Goal: Task Accomplishment & Management: Complete application form

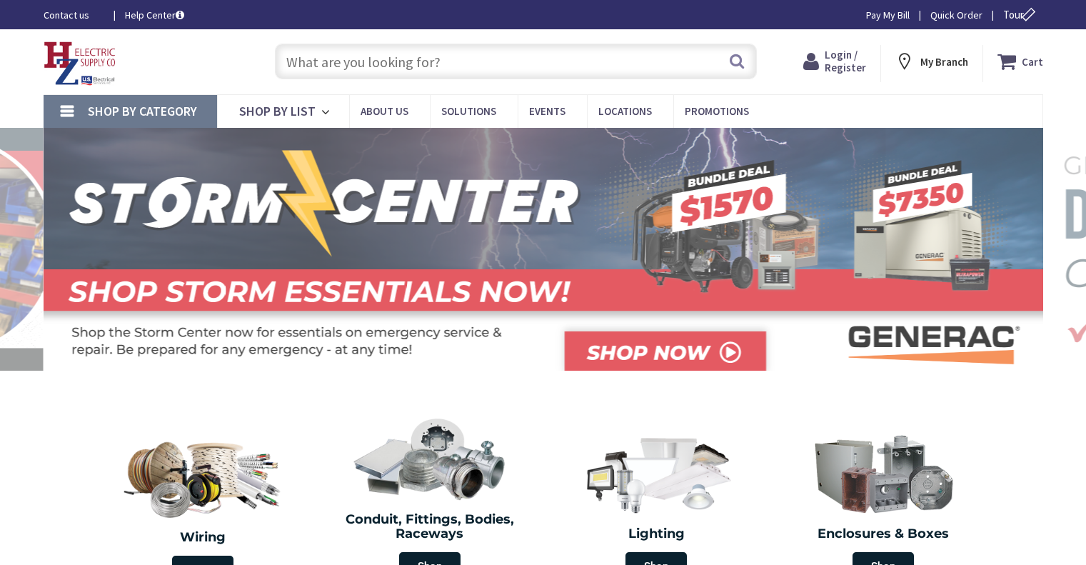
click at [846, 67] on span "Login / Register" at bounding box center [844, 61] width 41 height 26
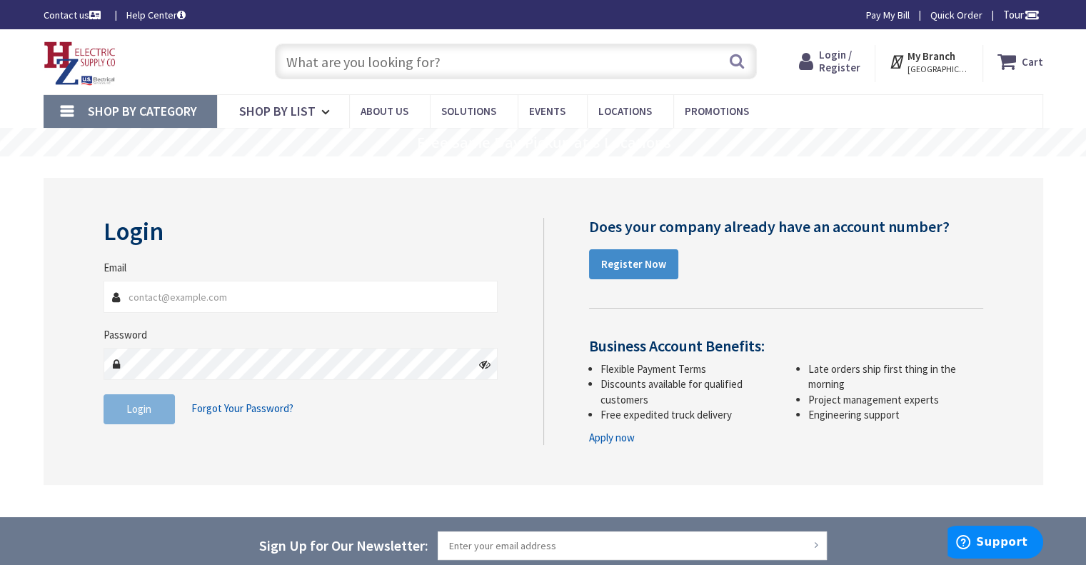
click at [411, 298] on input "Email" at bounding box center [300, 296] width 395 height 32
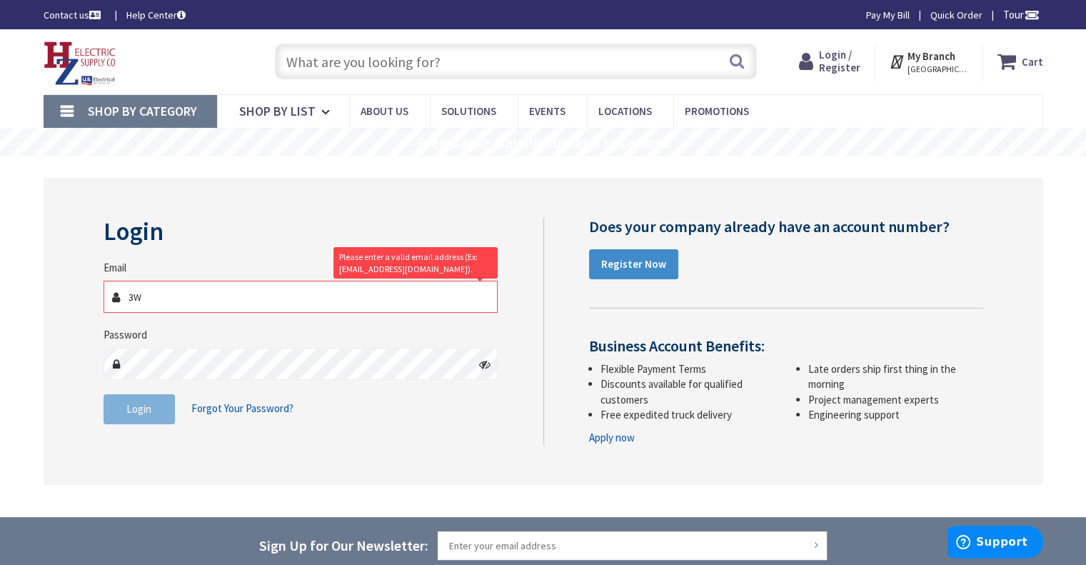
type input "3"
click at [629, 269] on strong "Register Now" at bounding box center [633, 264] width 65 height 14
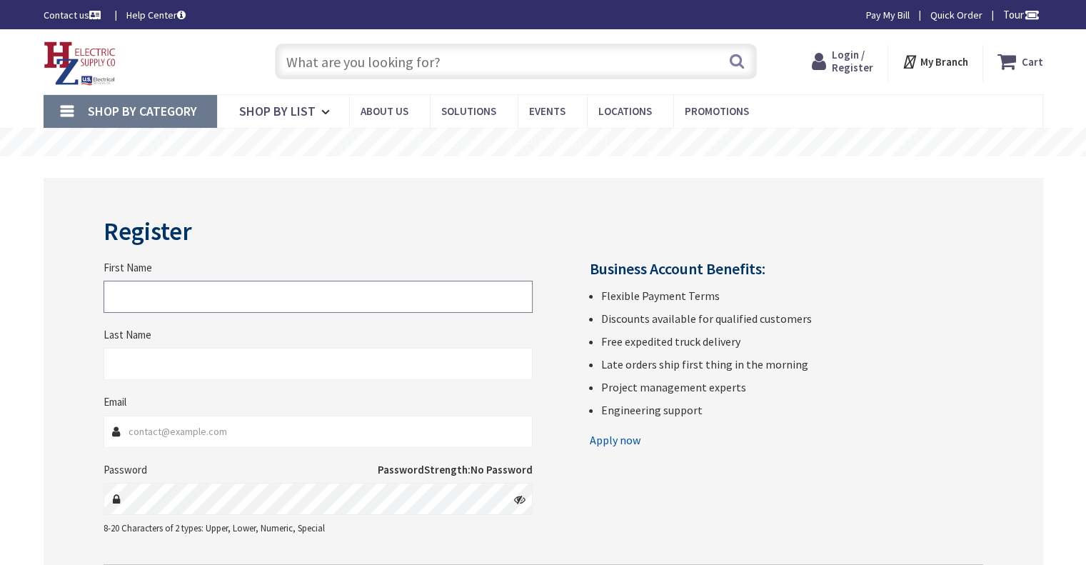
click at [408, 303] on input "First Name" at bounding box center [317, 296] width 429 height 32
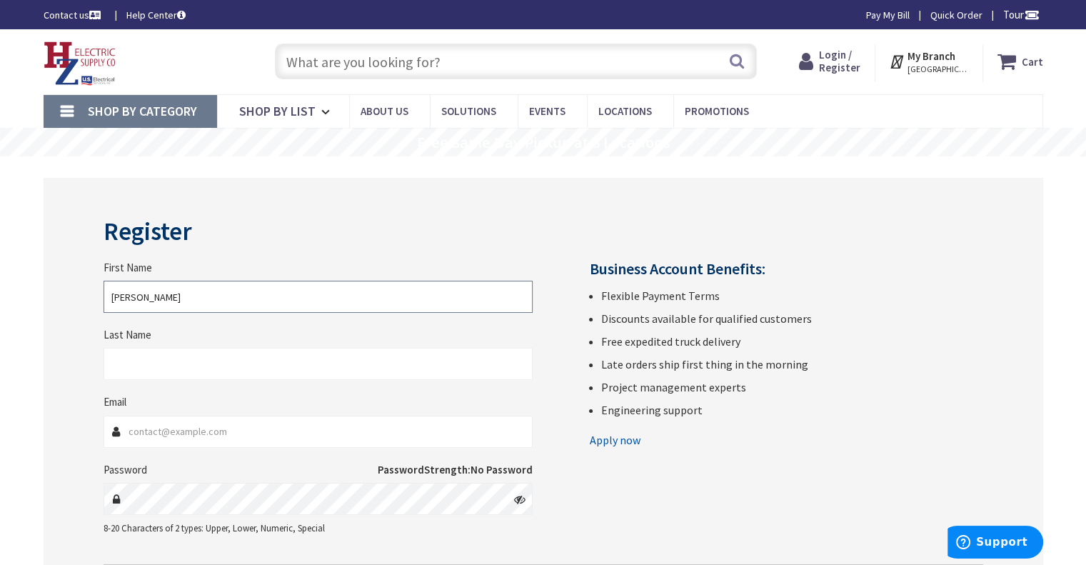
type input "Gregory"
type input "Ross"
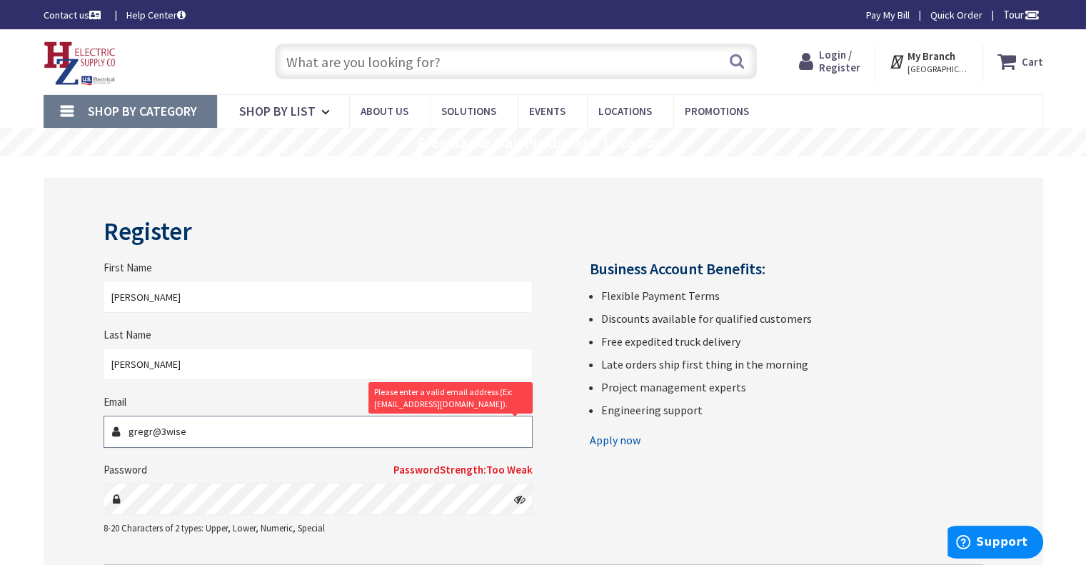
type input "gregr@3wiseelectric.com"
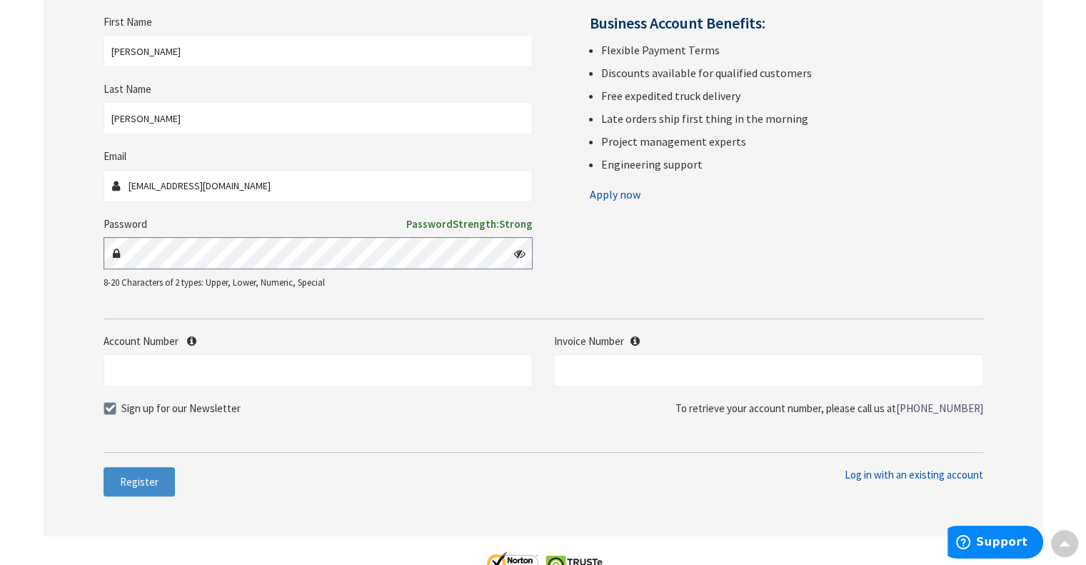
scroll to position [246, 0]
click at [274, 375] on input "Account Number" at bounding box center [317, 369] width 429 height 32
click at [108, 405] on span at bounding box center [109, 407] width 13 height 13
click at [108, 405] on input "Sign up for our Newsletter" at bounding box center [111, 407] width 9 height 9
checkbox input "false"
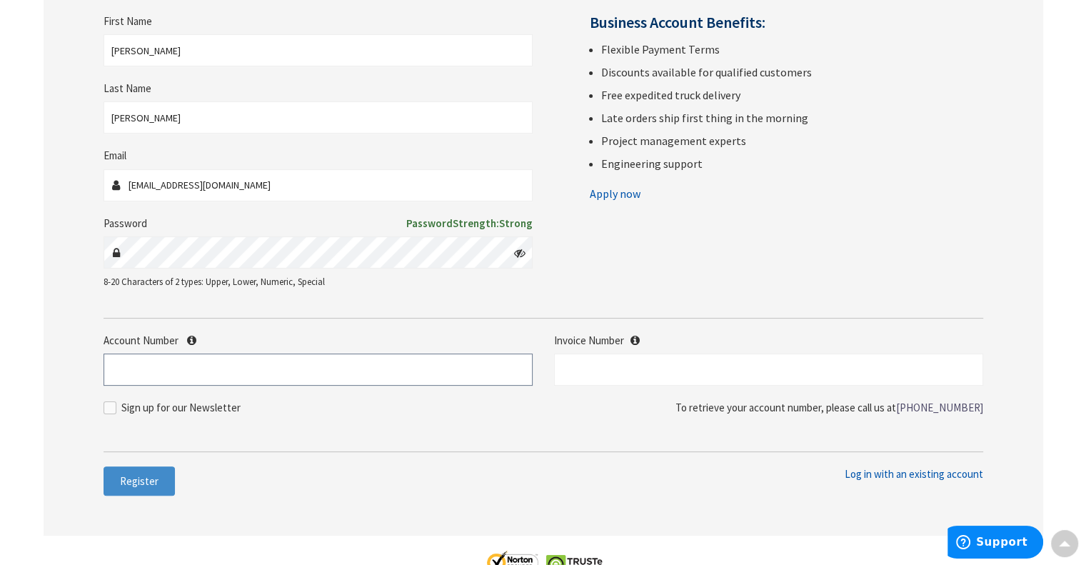
click at [157, 364] on input "Account Number" at bounding box center [317, 369] width 429 height 32
type input "480939"
click at [138, 487] on button "Register" at bounding box center [138, 481] width 71 height 30
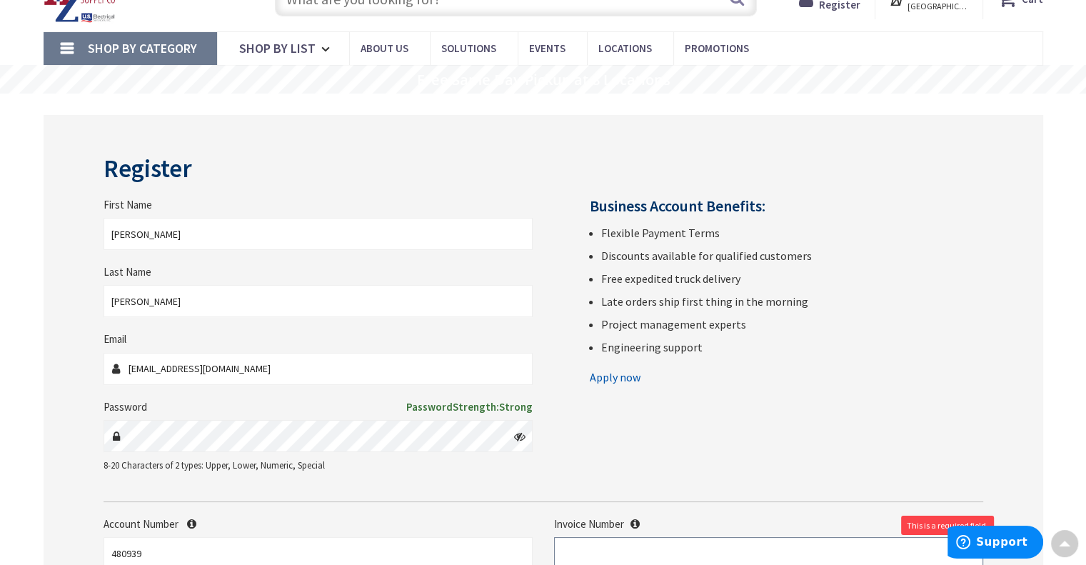
scroll to position [0, 0]
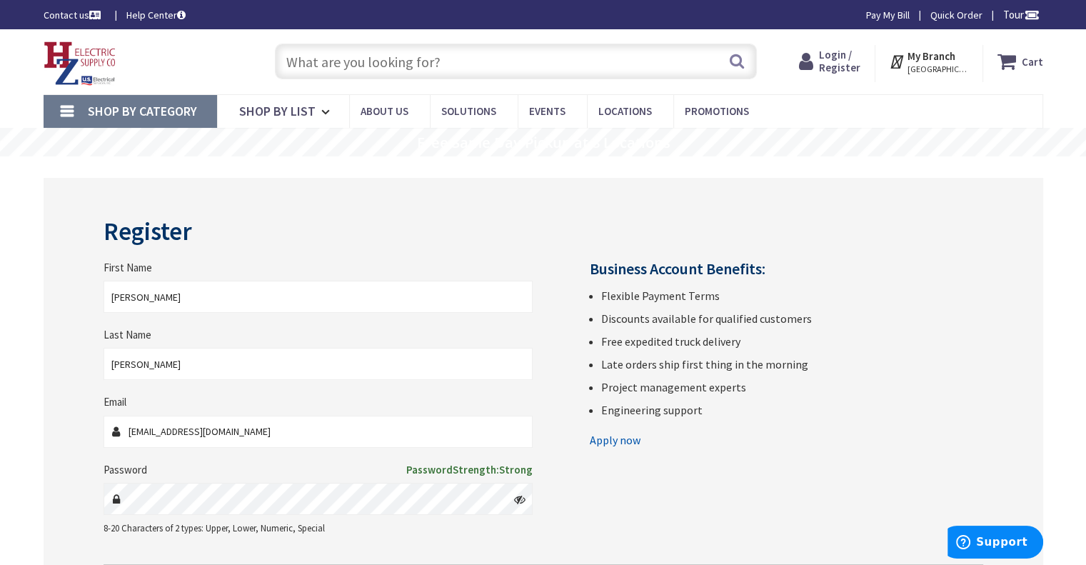
click at [860, 61] on span "Login / Register" at bounding box center [839, 61] width 41 height 26
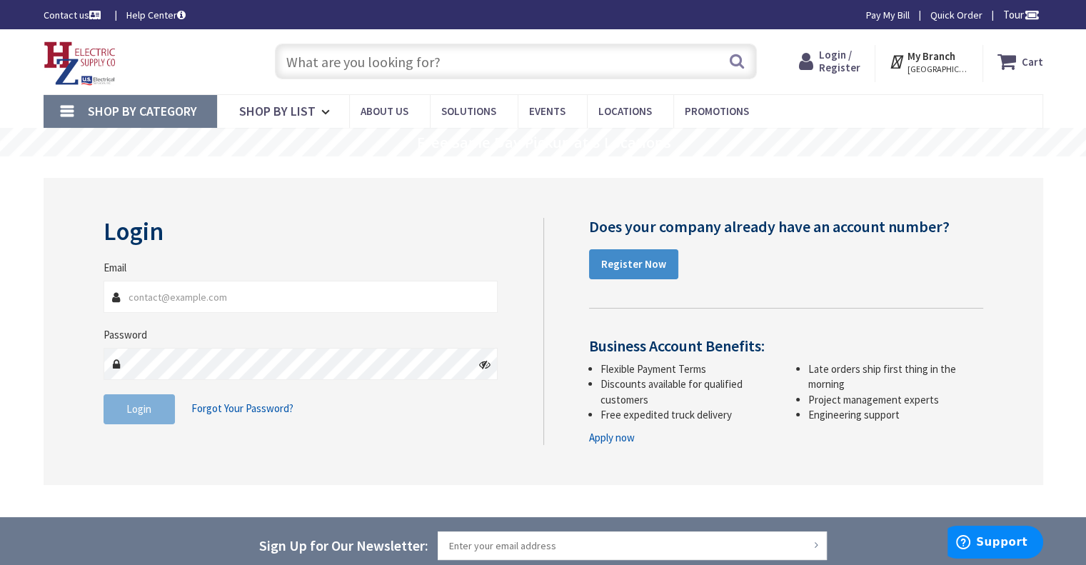
click at [228, 290] on input "Email" at bounding box center [300, 296] width 395 height 32
type input "gregr@3wiseelectric.com"
click at [149, 408] on span "Login" at bounding box center [138, 409] width 25 height 14
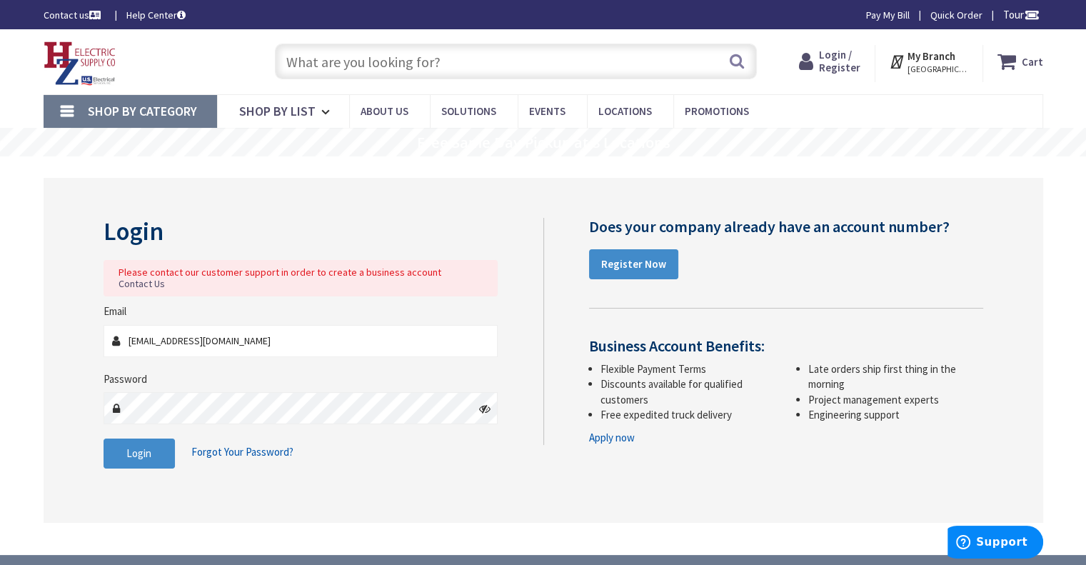
click at [165, 278] on link "Contact Us" at bounding box center [141, 284] width 46 height 12
